Goal: Use online tool/utility: Utilize a website feature to perform a specific function

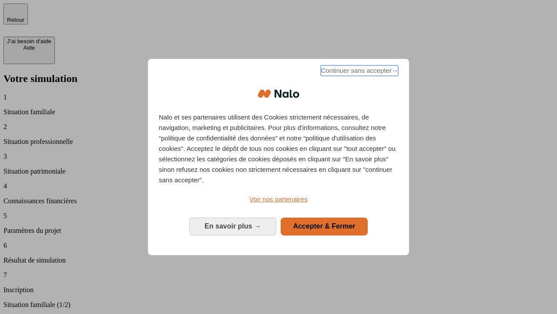
click at [359, 72] on span "Continuer sans accepter →" at bounding box center [360, 70] width 78 height 10
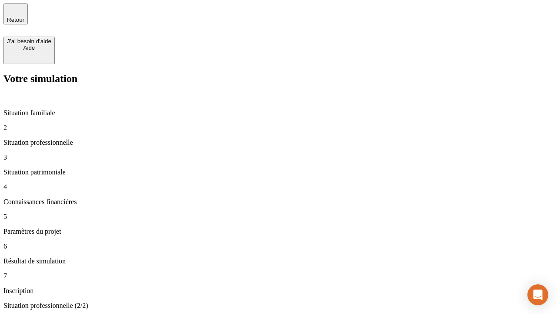
type input "30 000"
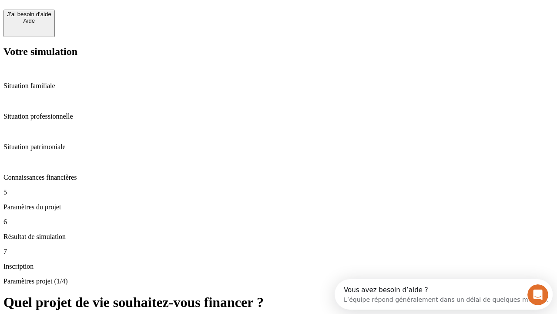
scroll to position [17, 0]
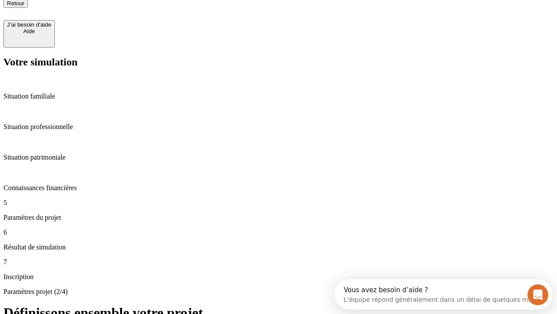
type input "25"
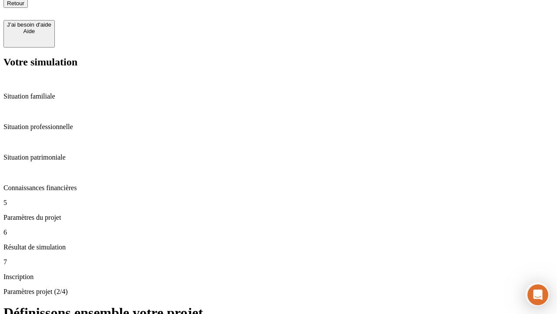
type input "64"
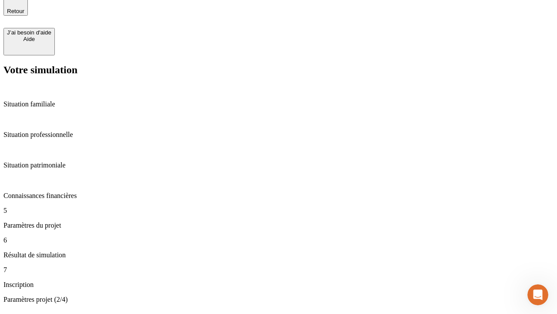
type input "1 000"
type input "640"
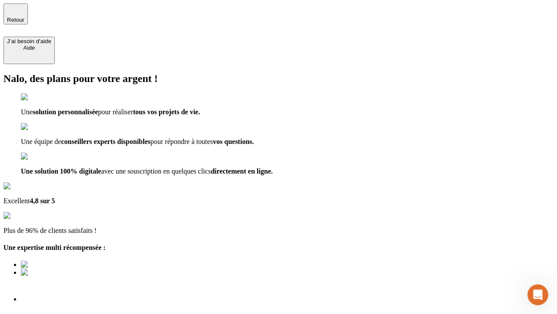
type input "[EMAIL_ADDRESS][PERSON_NAME][DOMAIN_NAME]"
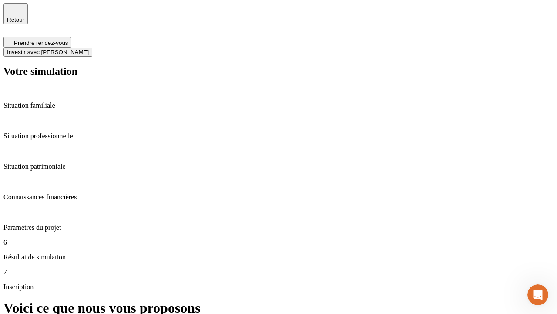
click at [89, 49] on span "Investir avec [PERSON_NAME]" at bounding box center [48, 52] width 82 height 7
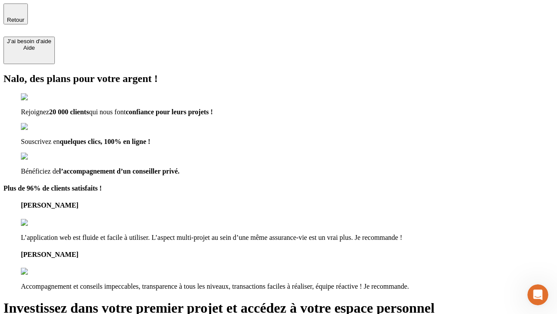
type input "abc"
